Goal: Communication & Community: Share content

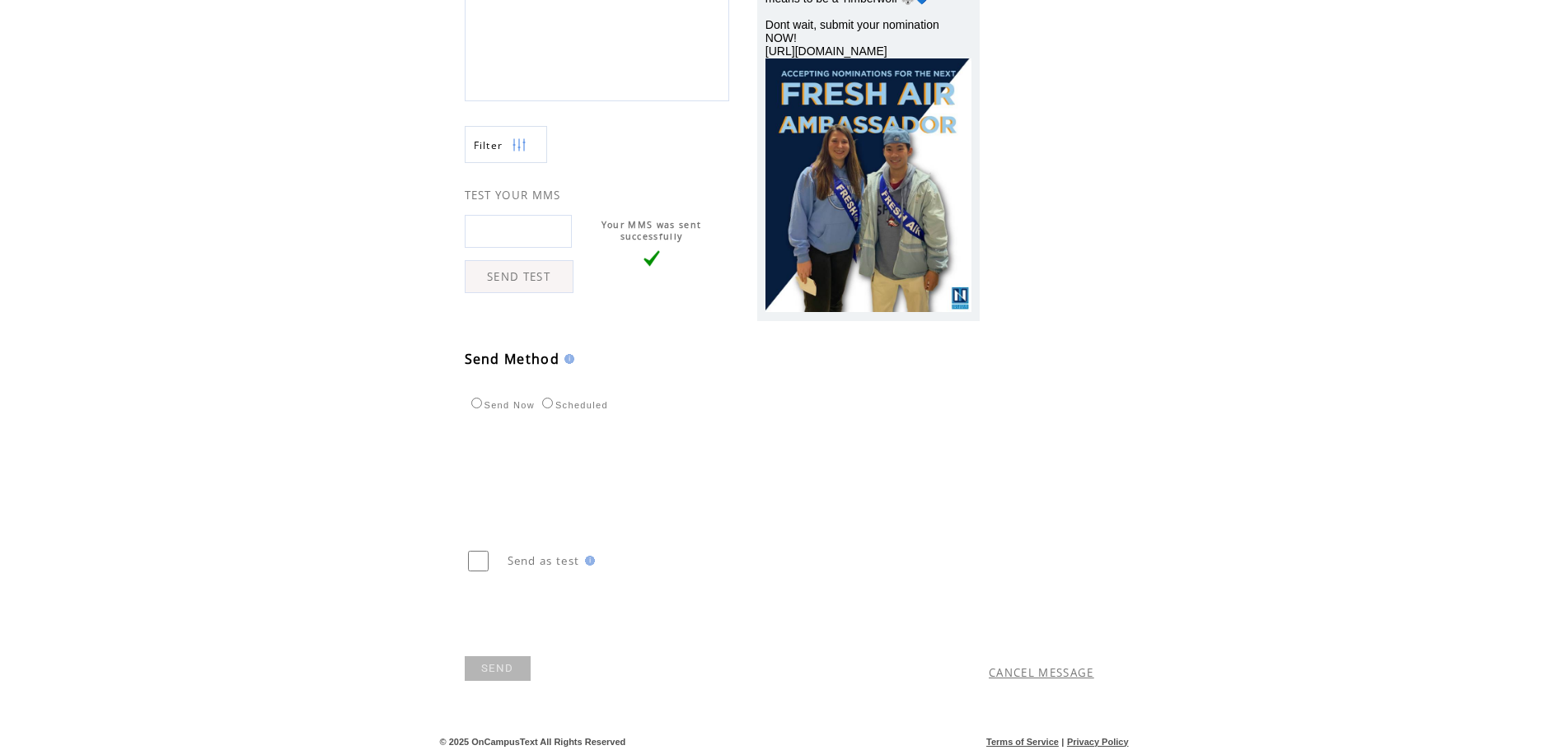
scroll to position [289, 0]
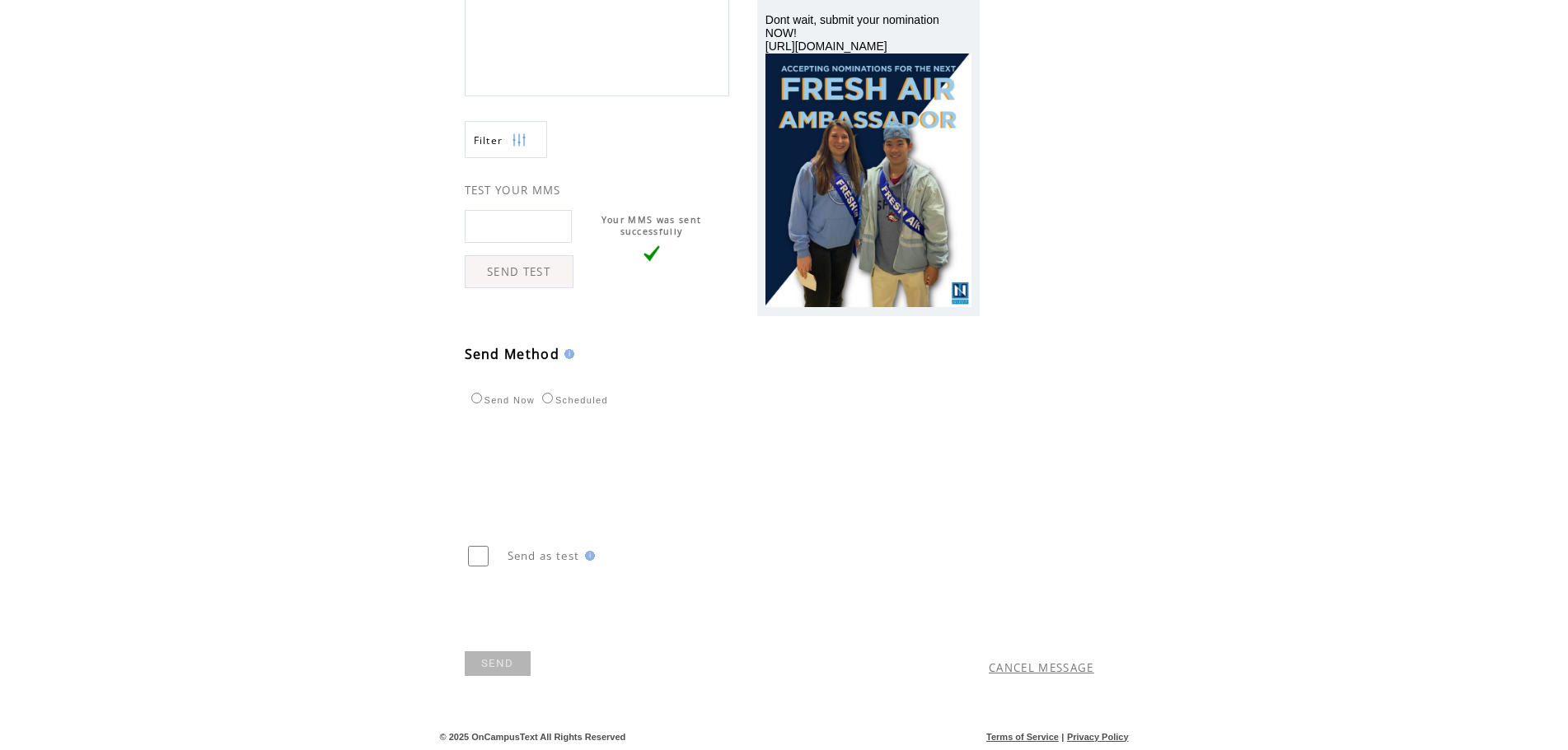
click at [507, 661] on link "SEND" at bounding box center [498, 664] width 66 height 25
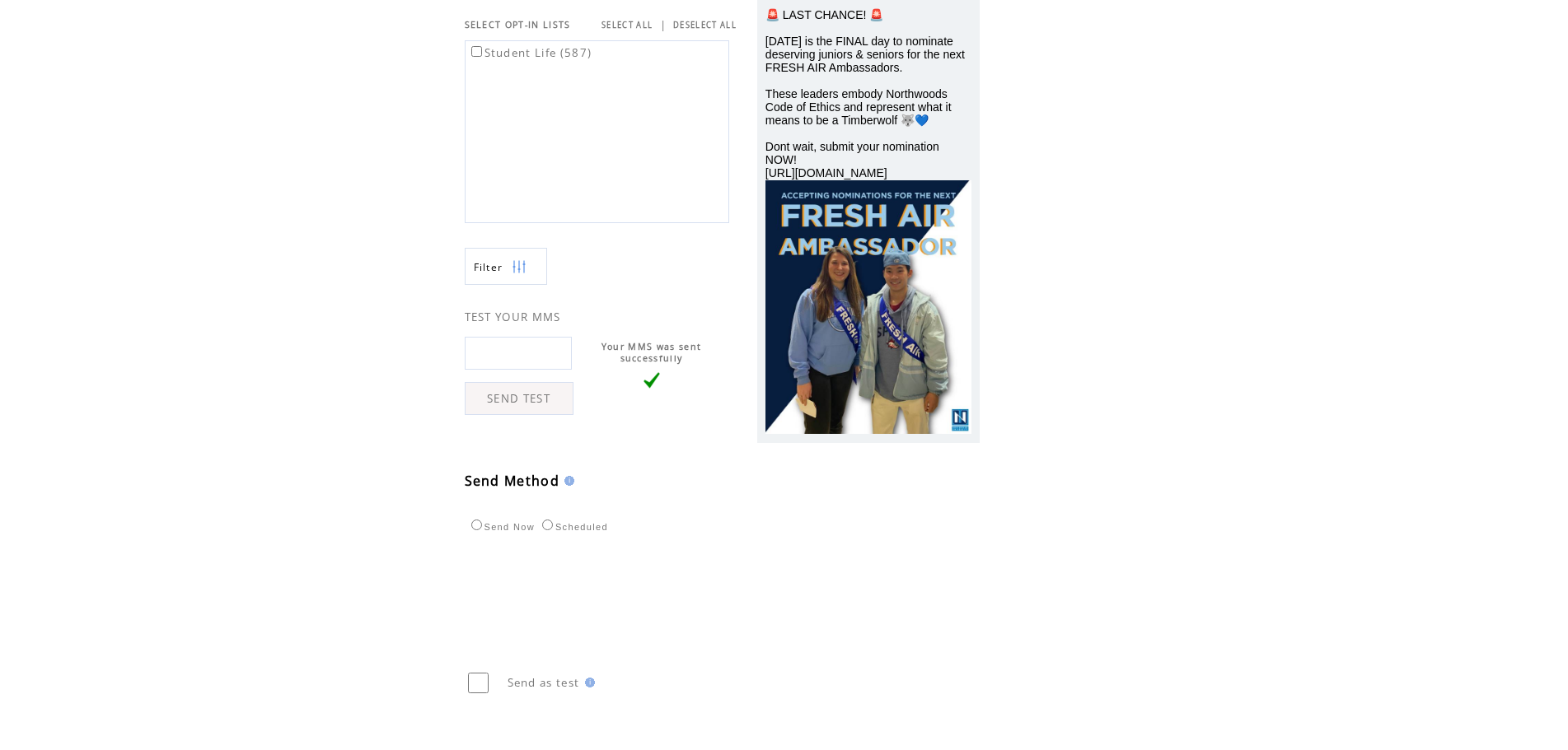
scroll to position [0, 0]
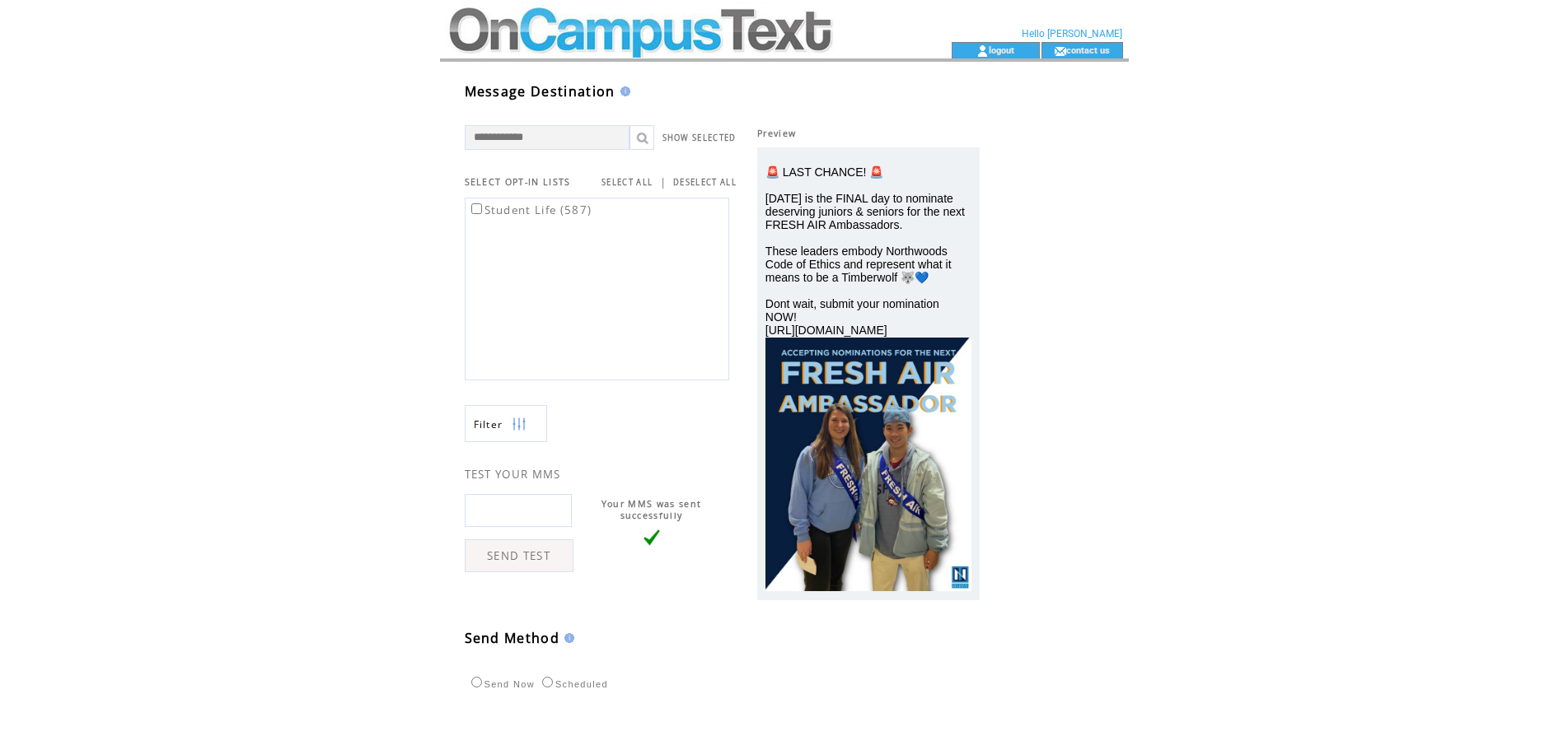
click at [634, 14] on td at bounding box center [666, 21] width 453 height 42
click at [619, 29] on td at bounding box center [666, 21] width 453 height 42
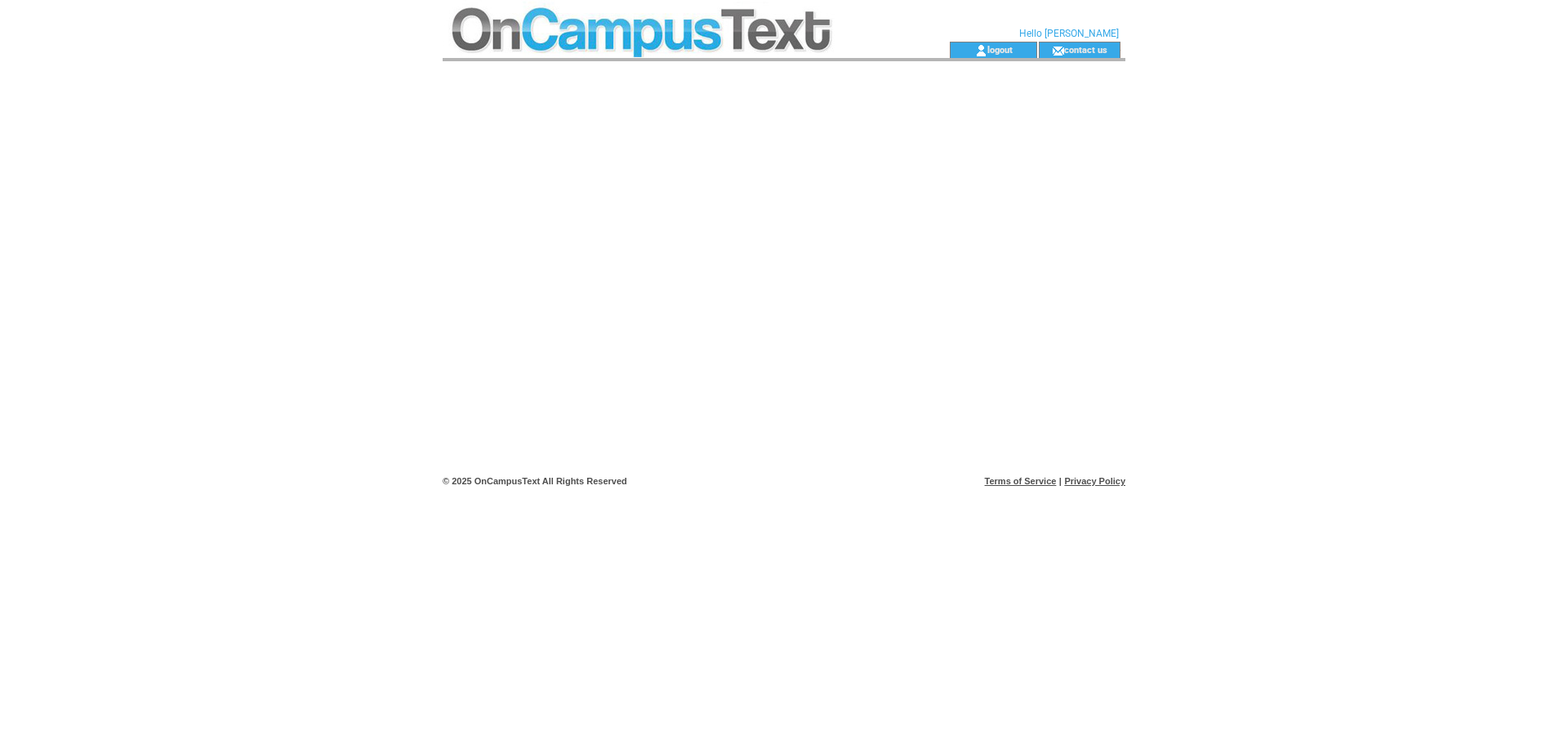
click at [686, 26] on td at bounding box center [667, 21] width 449 height 42
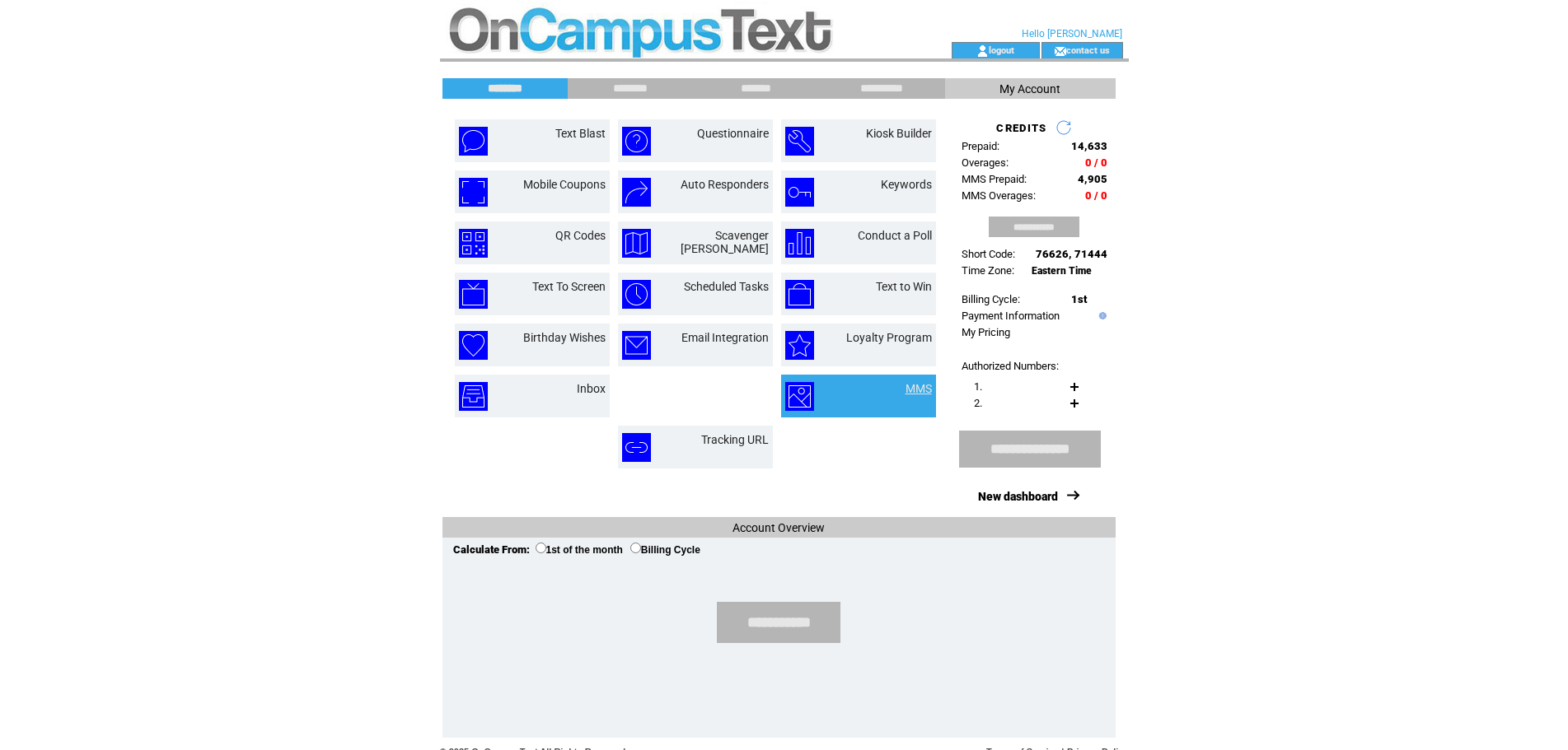
click at [917, 388] on link "MMS" at bounding box center [918, 389] width 26 height 13
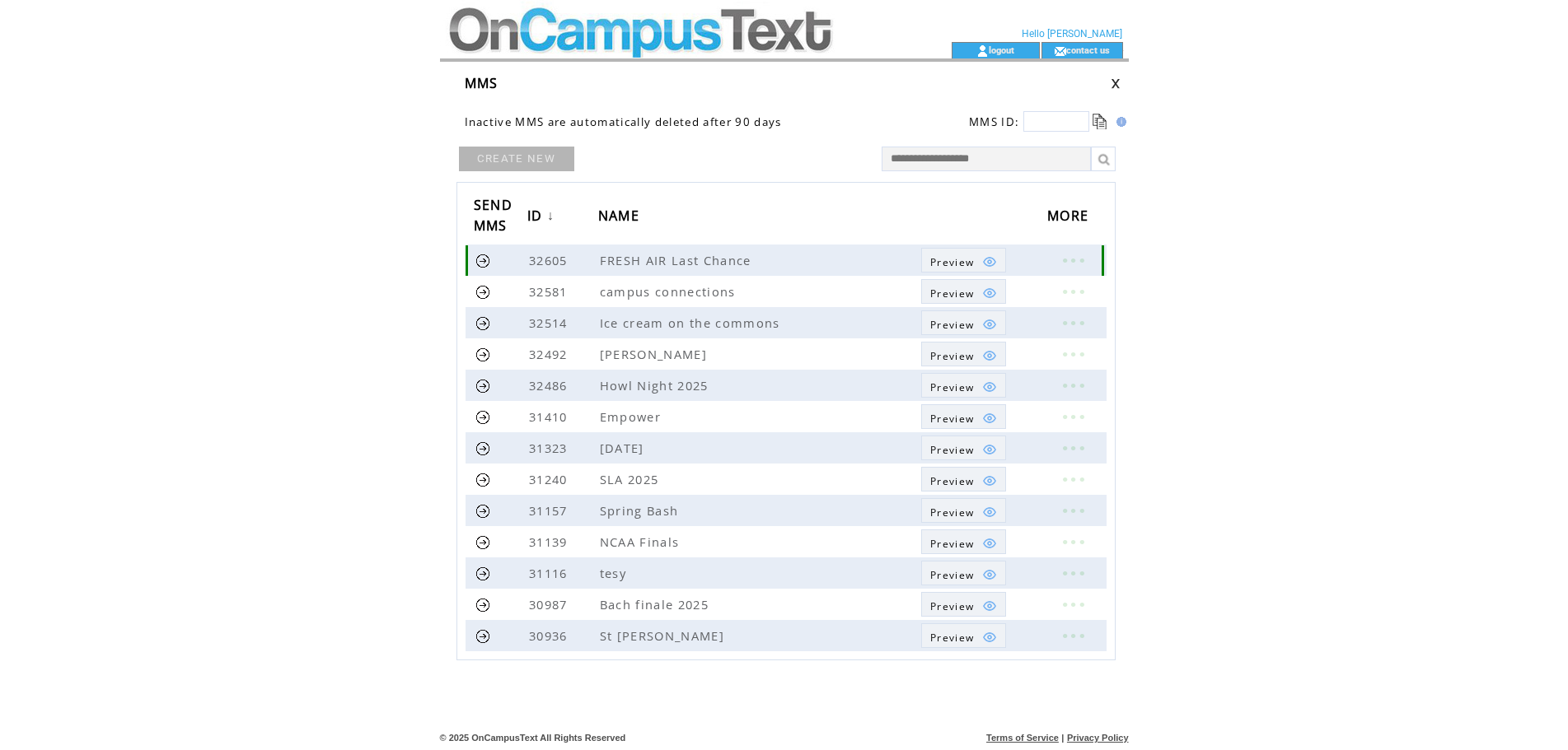
click at [483, 258] on link at bounding box center [483, 260] width 16 height 16
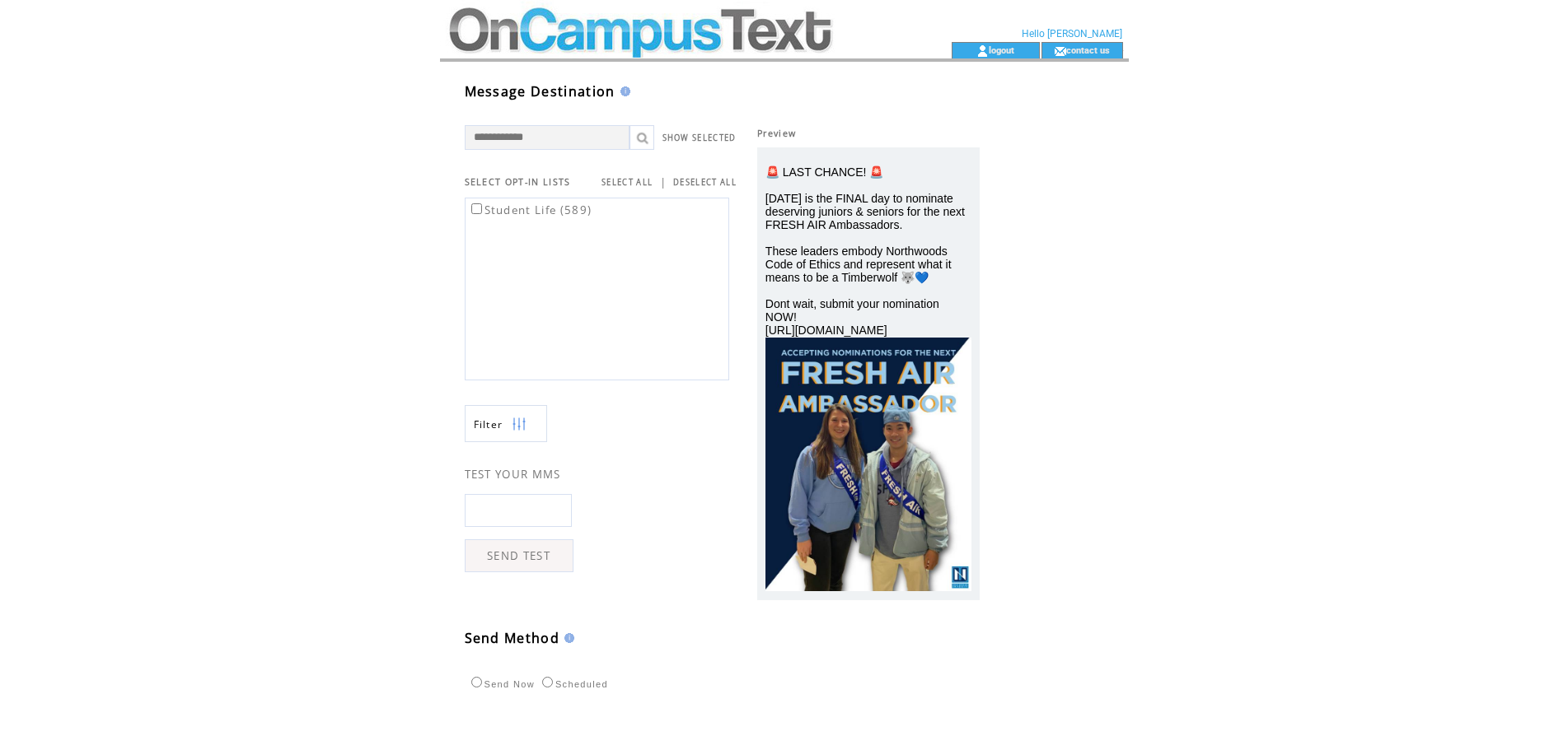
click at [496, 211] on label "Student Life (589)" at bounding box center [530, 210] width 124 height 15
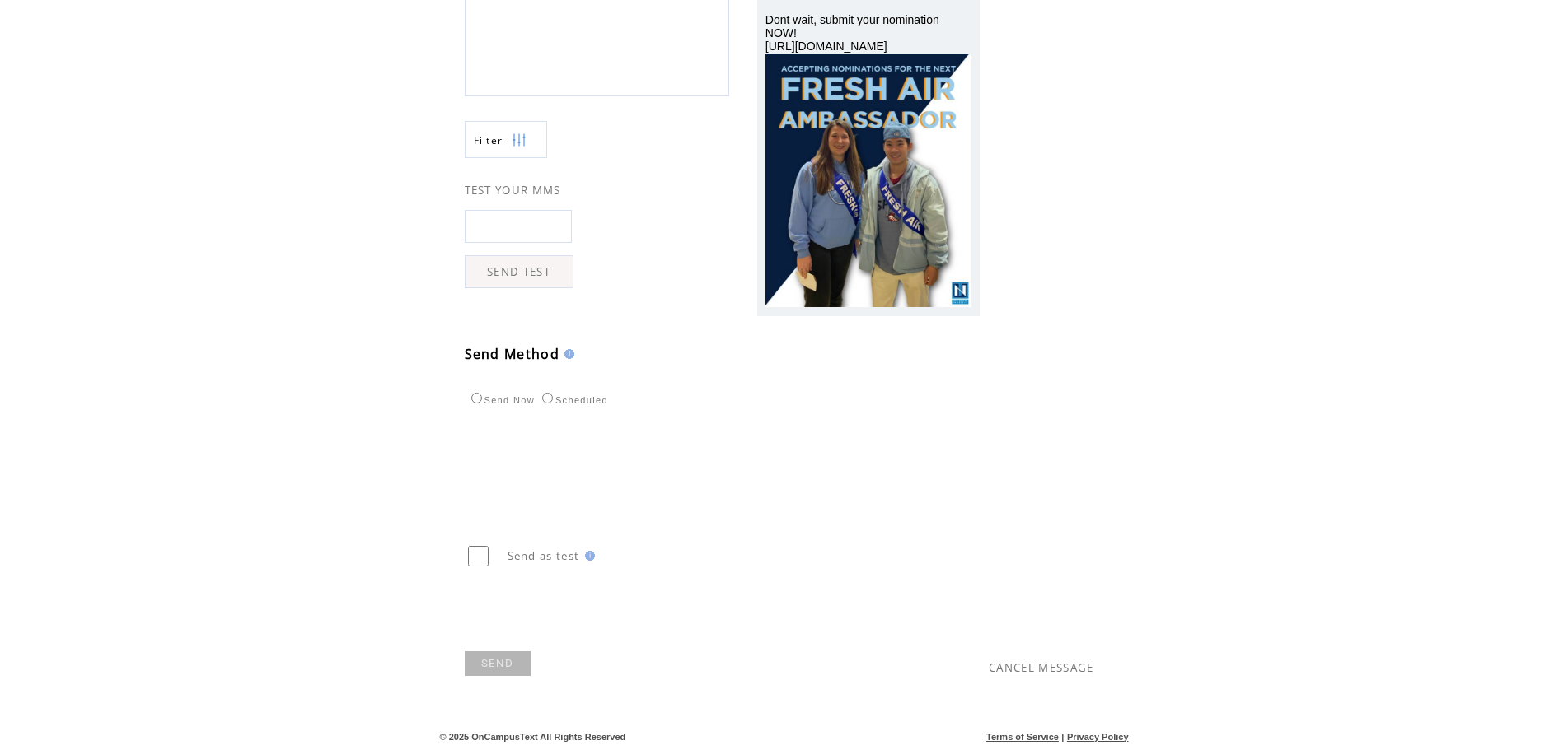
scroll to position [289, 0]
click at [511, 669] on link "SEND" at bounding box center [498, 664] width 66 height 25
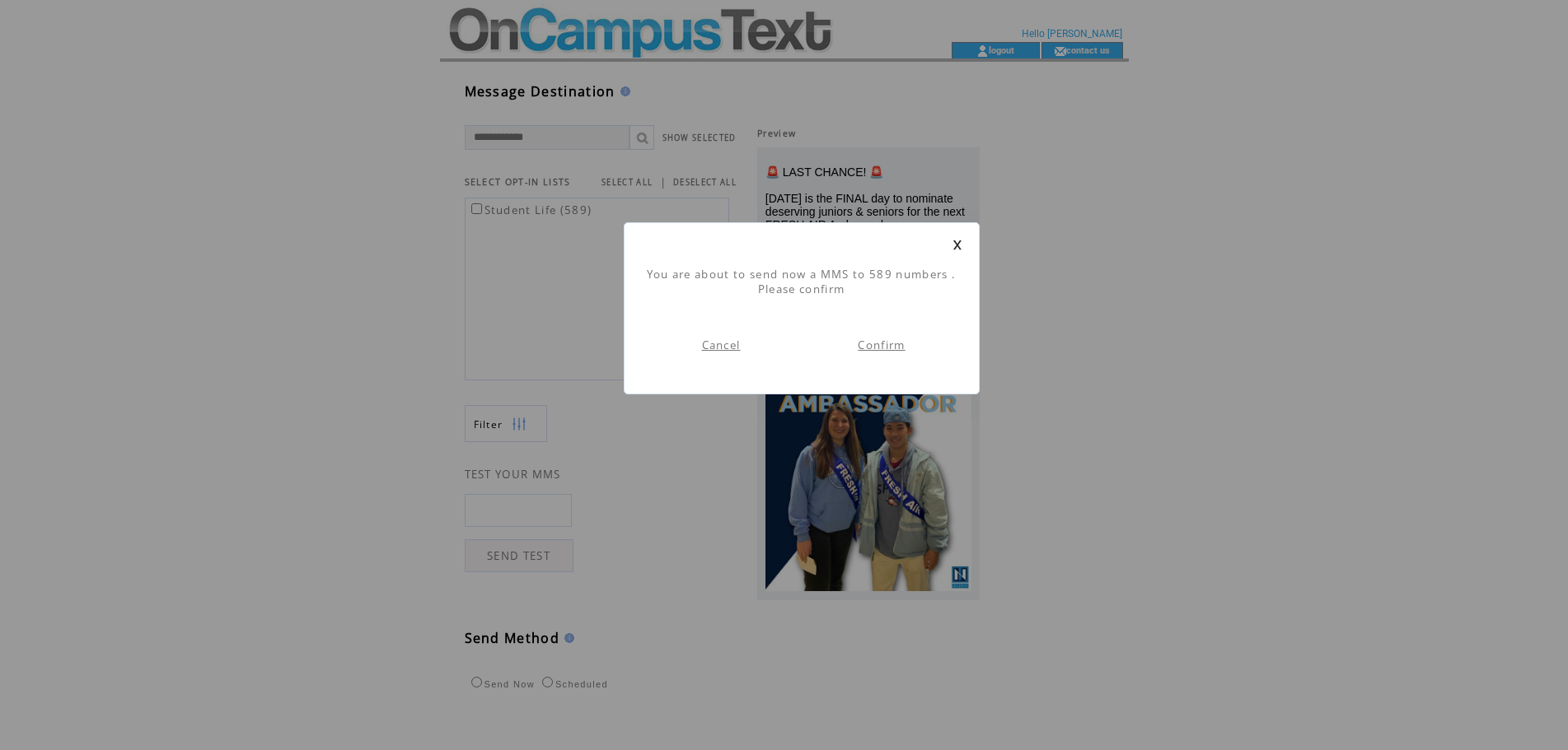
scroll to position [1, 0]
click at [897, 338] on link "Confirm" at bounding box center [881, 345] width 47 height 15
click at [883, 327] on link "Back to list" at bounding box center [882, 330] width 67 height 15
